Goal: Navigation & Orientation: Find specific page/section

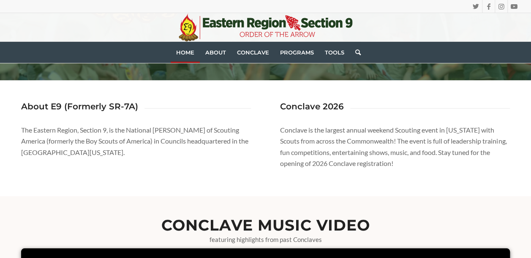
scroll to position [310, 0]
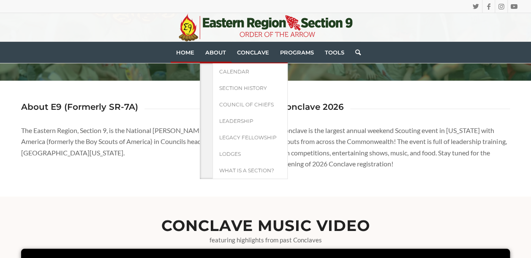
click at [213, 51] on span "About" at bounding box center [215, 52] width 21 height 7
click at [222, 118] on span "Leadership" at bounding box center [236, 121] width 34 height 6
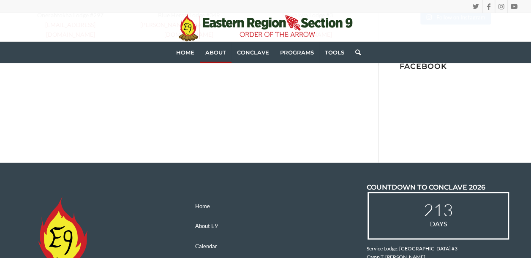
scroll to position [551, 0]
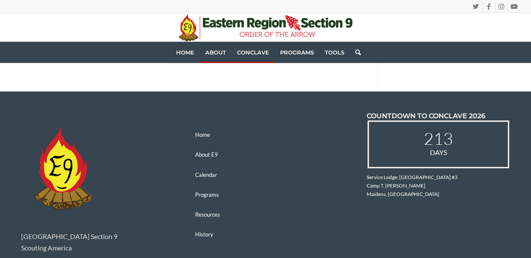
click at [257, 51] on span "Conclave" at bounding box center [253, 52] width 32 height 7
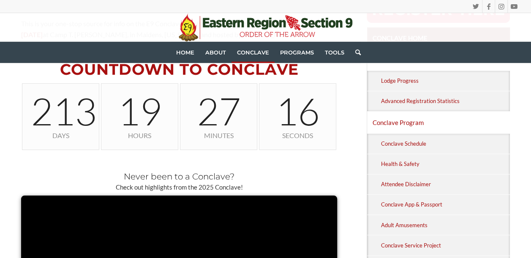
scroll to position [288, 0]
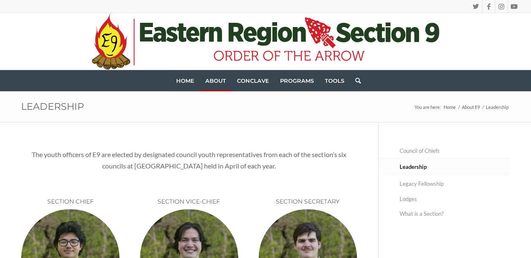
scroll to position [551, 0]
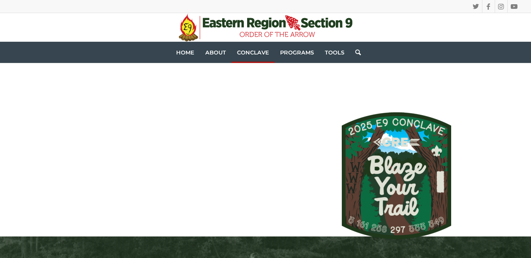
scroll to position [288, 0]
